Goal: Information Seeking & Learning: Learn about a topic

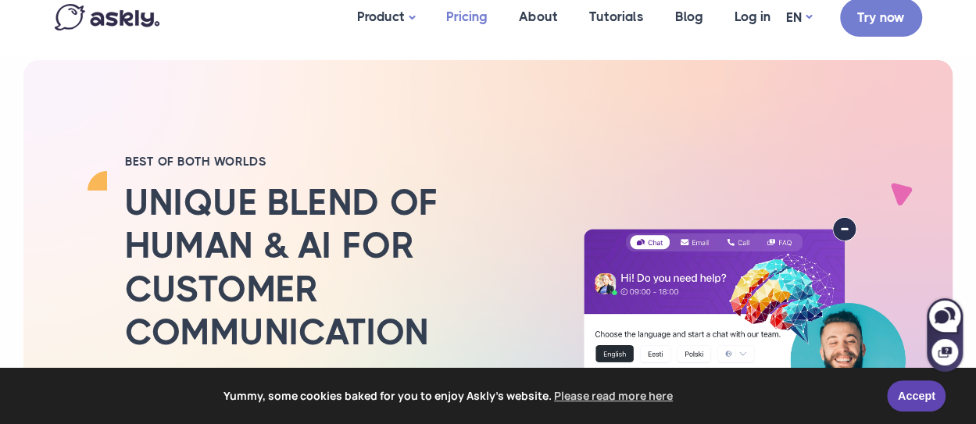
click at [467, 22] on link "Pricing" at bounding box center [466, 17] width 73 height 76
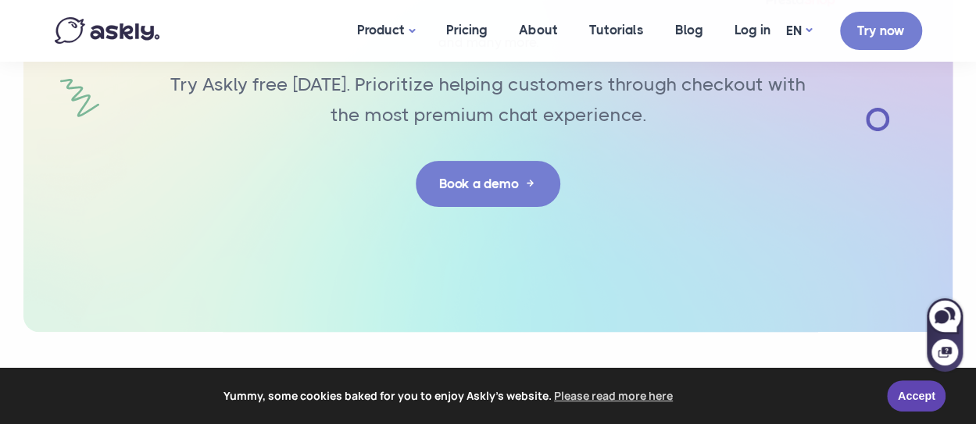
scroll to position [3287, 0]
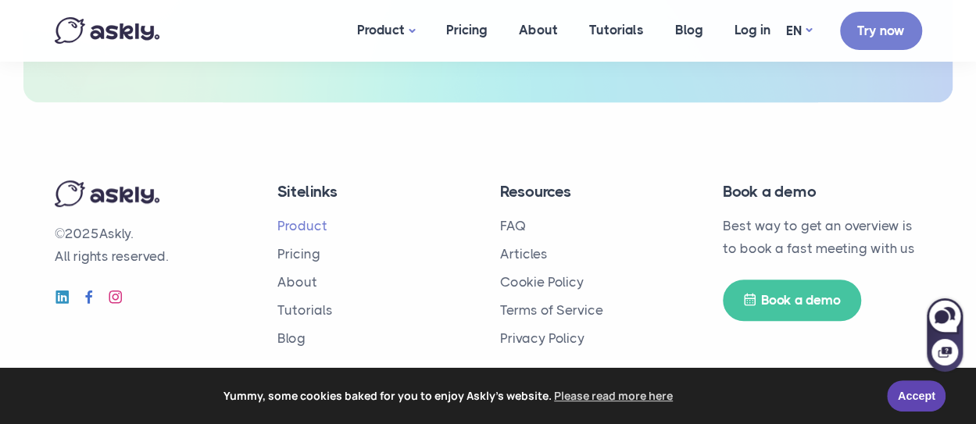
click at [308, 226] on link "Product" at bounding box center [302, 226] width 50 height 16
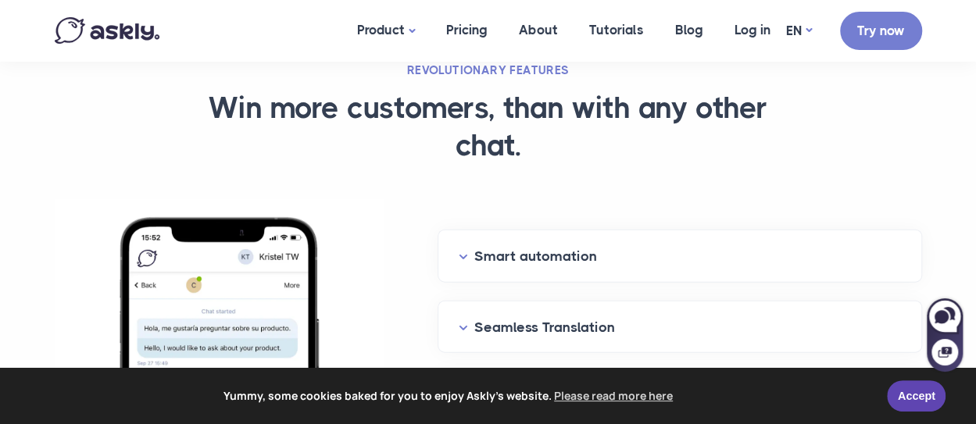
scroll to position [1744, 0]
